Goal: Task Accomplishment & Management: Use online tool/utility

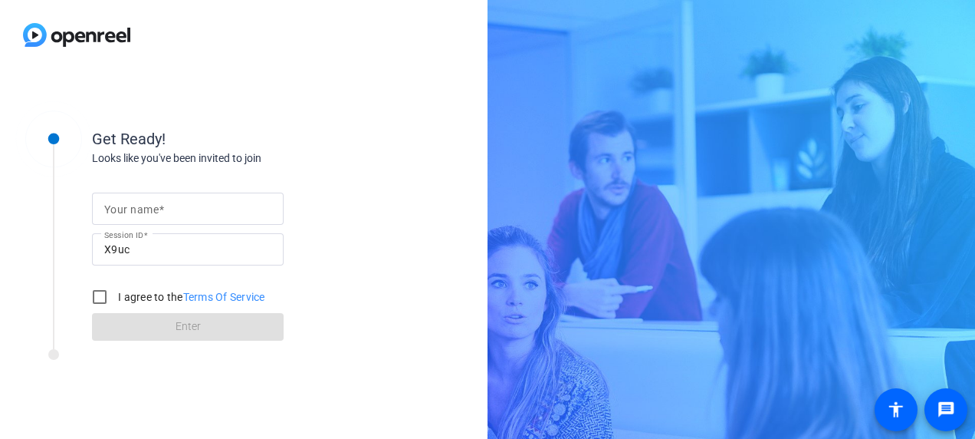
click at [105, 211] on mat-label "Your name" at bounding box center [131, 209] width 54 height 12
click at [105, 211] on input "Your name" at bounding box center [187, 208] width 167 height 18
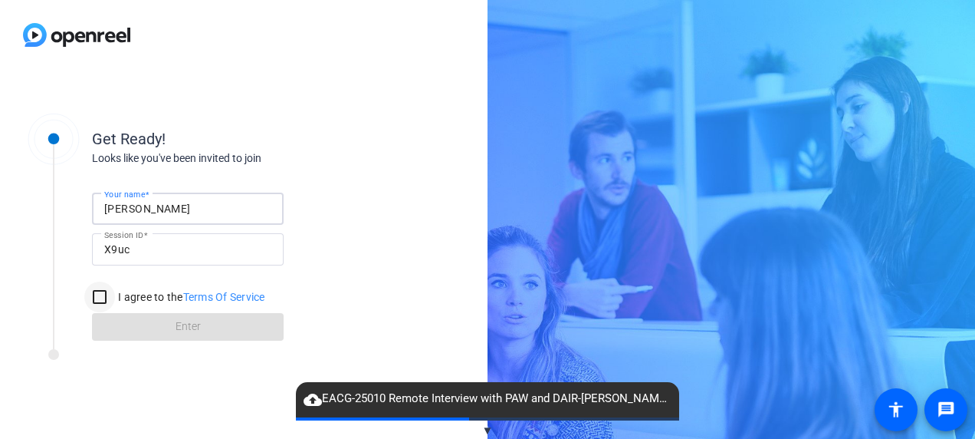
type input "[PERSON_NAME]"
click at [97, 294] on input "I agree to the Terms Of Service" at bounding box center [99, 296] width 31 height 31
checkbox input "true"
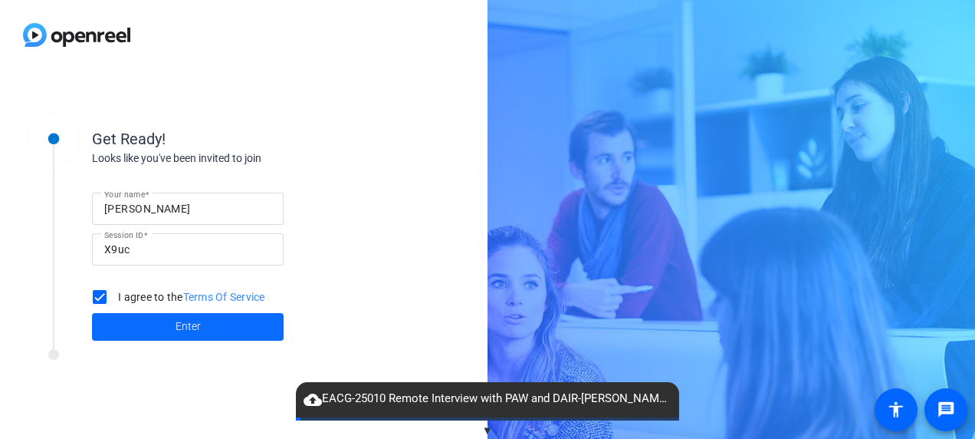
click at [165, 327] on span at bounding box center [188, 326] width 192 height 37
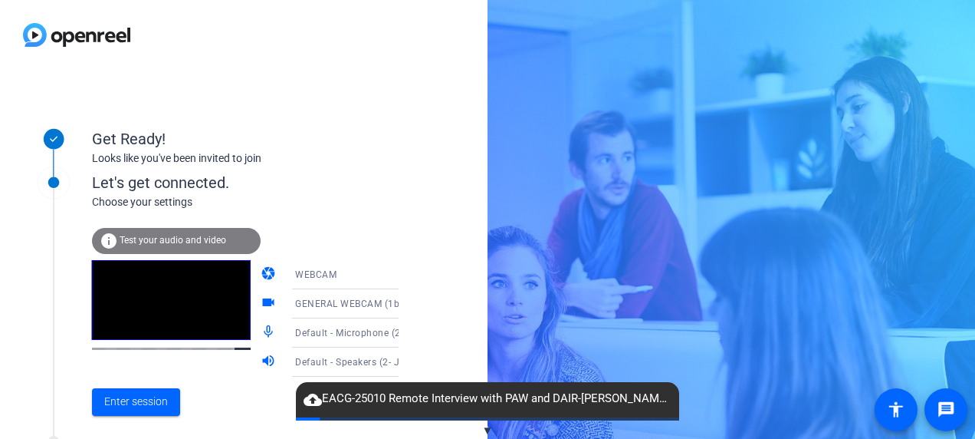
click at [297, 301] on span "GENERAL WEBCAM (1b3f:2002)" at bounding box center [366, 303] width 143 height 12
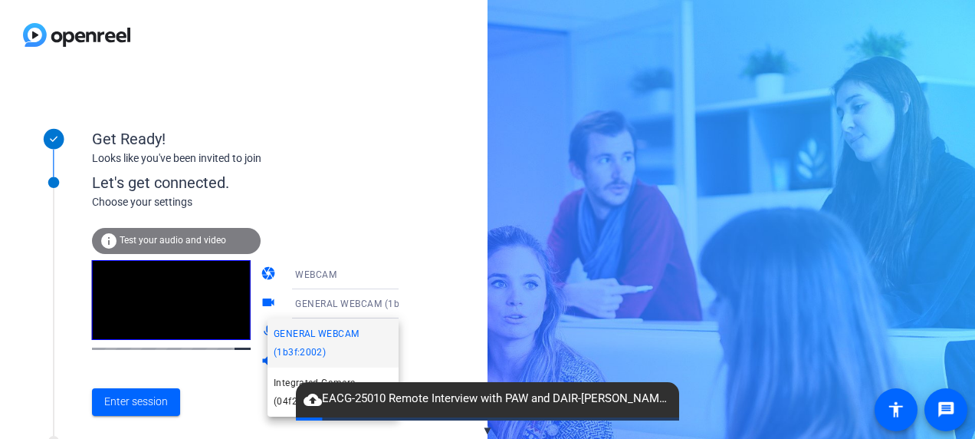
click at [297, 301] on div at bounding box center [487, 219] width 975 height 439
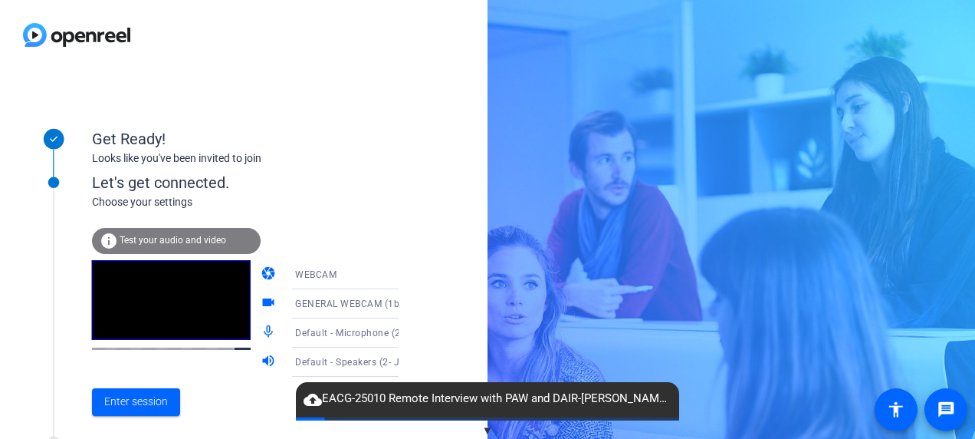
click at [301, 275] on span "WEBCAM" at bounding box center [315, 274] width 41 height 11
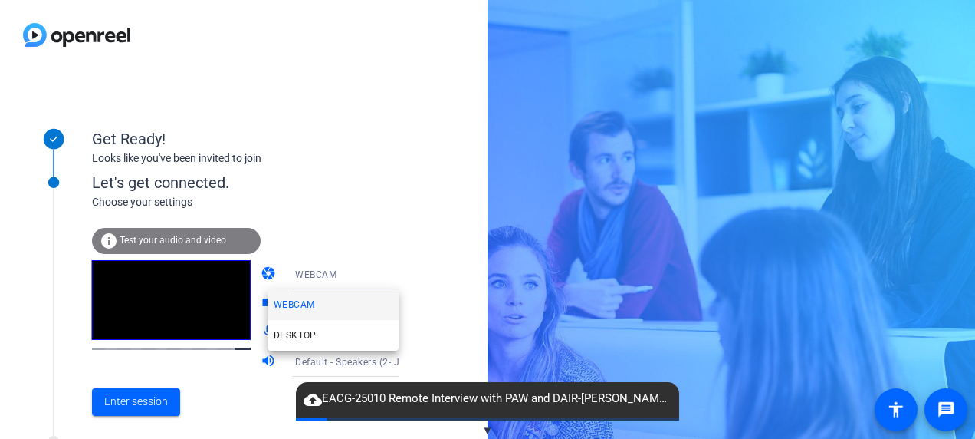
click at [305, 294] on mat-option "WEBCAM" at bounding box center [333, 304] width 131 height 31
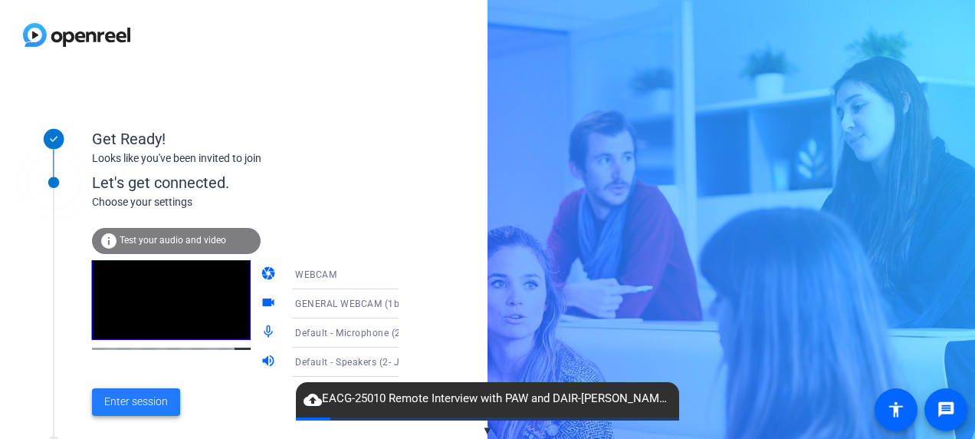
click at [143, 406] on span "Enter session" at bounding box center [136, 401] width 64 height 16
